Goal: Task Accomplishment & Management: Use online tool/utility

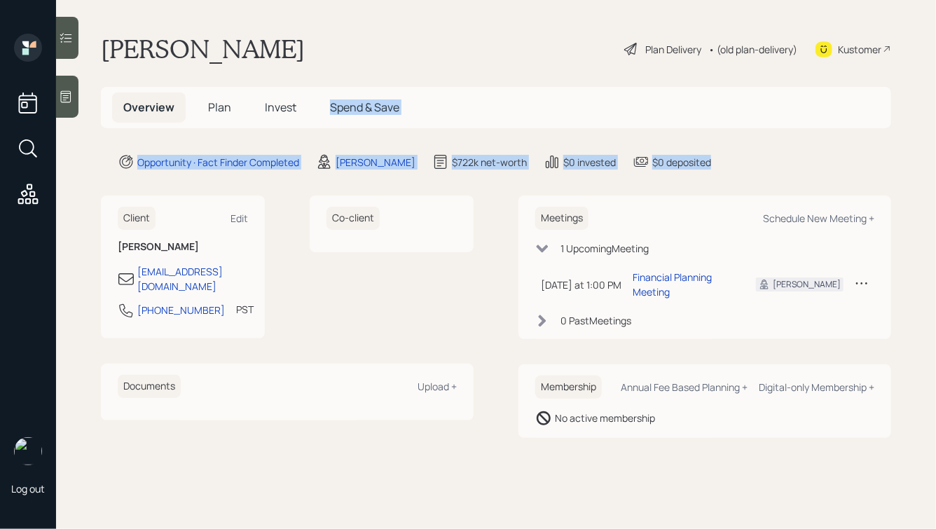
drag, startPoint x: 753, startPoint y: 169, endPoint x: 416, endPoint y: 67, distance: 352.8
click at [416, 67] on main "[PERSON_NAME] Plan Delivery • (old plan-delivery) Kustomer Overview Plan Invest…" at bounding box center [496, 264] width 880 height 529
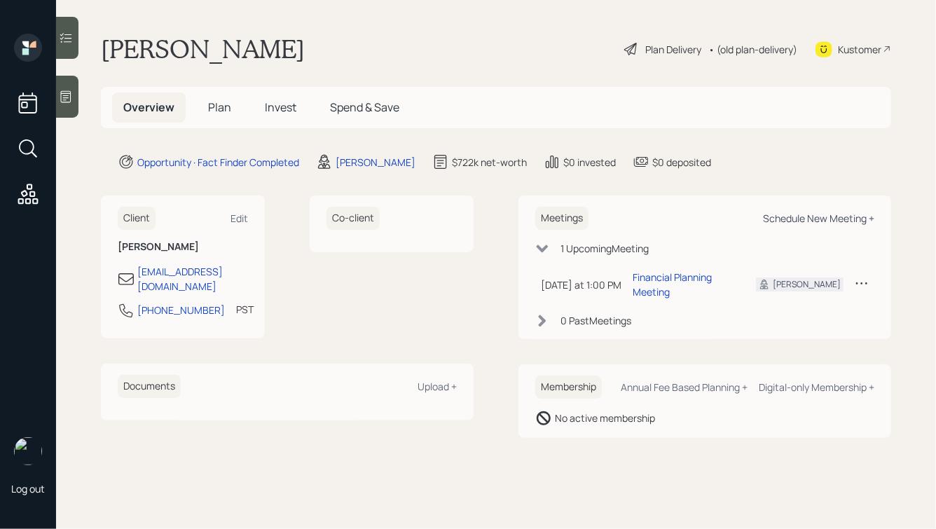
click at [787, 221] on div "Schedule New Meeting +" at bounding box center [818, 218] width 111 height 13
select select "d946c976-65aa-4529-ac9d-02c4f1114fc0"
